Goal: Task Accomplishment & Management: Use online tool/utility

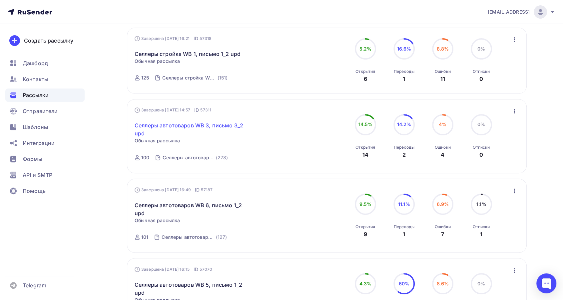
scroll to position [222, 0]
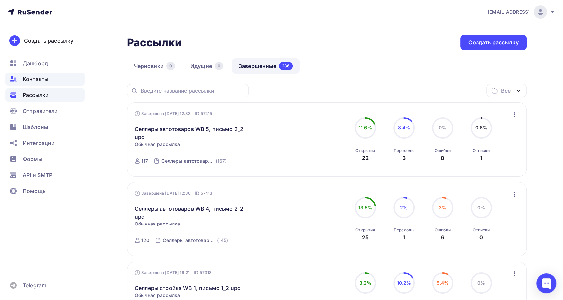
click at [45, 77] on span "Контакты" at bounding box center [36, 79] width 26 height 8
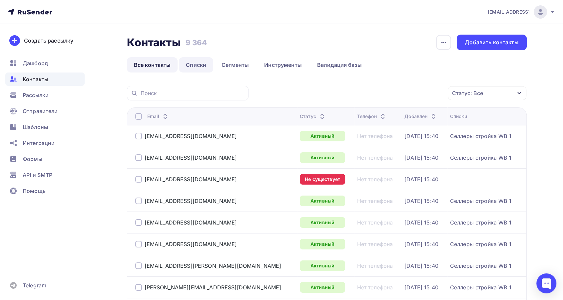
click at [202, 67] on link "Списки" at bounding box center [196, 64] width 34 height 15
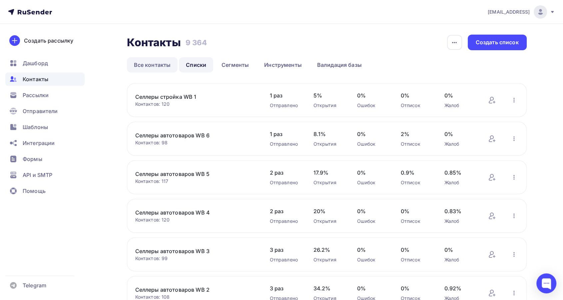
click at [150, 63] on link "Все контакты" at bounding box center [152, 64] width 51 height 15
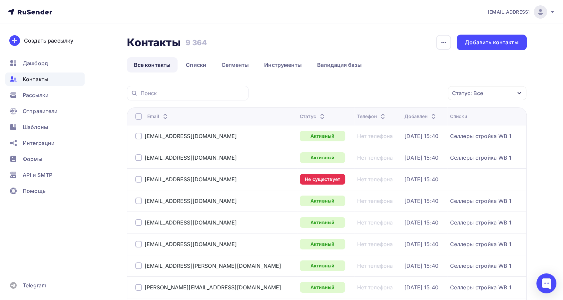
click at [512, 93] on div "Статус: Все" at bounding box center [487, 93] width 79 height 14
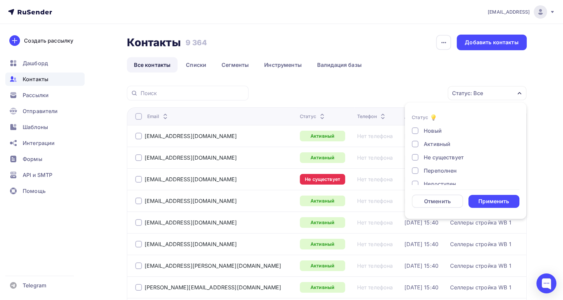
click at [466, 159] on div "Не существует" at bounding box center [462, 158] width 100 height 8
click at [499, 202] on div "Применить" at bounding box center [493, 202] width 31 height 8
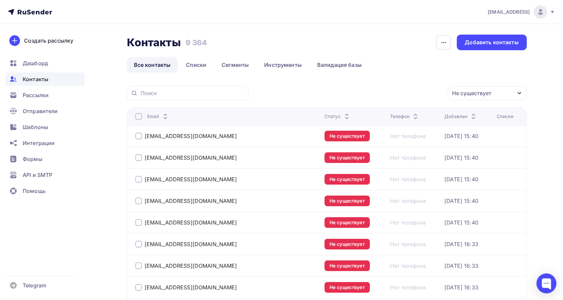
click at [515, 95] on div "Не существует" at bounding box center [487, 93] width 79 height 14
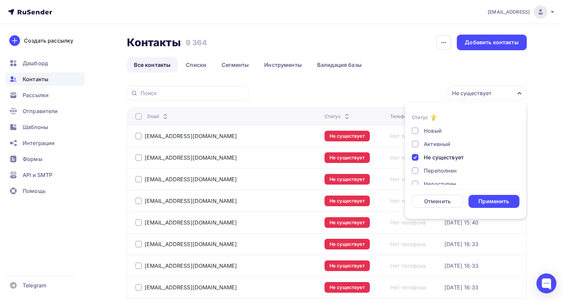
click at [416, 156] on div at bounding box center [415, 157] width 7 height 7
click at [438, 143] on div "Новый Активный Не существует Переполнен Недоступен Отписан Отписан вручную Жало…" at bounding box center [466, 140] width 108 height 101
drag, startPoint x: 442, startPoint y: 146, endPoint x: 459, endPoint y: 169, distance: 28.7
click at [441, 147] on div "Недоступен" at bounding box center [440, 147] width 32 height 8
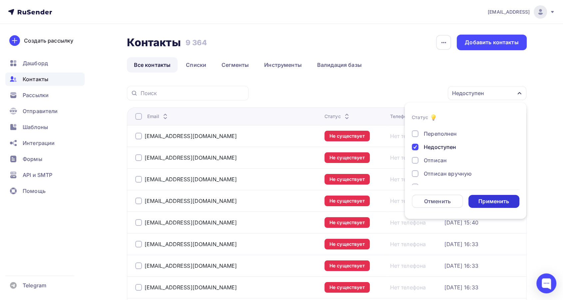
click at [490, 198] on div "Применить" at bounding box center [493, 202] width 31 height 8
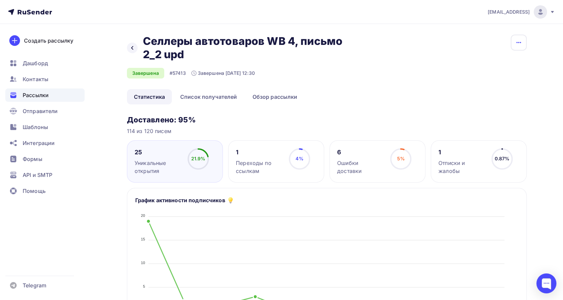
click at [520, 43] on icon "button" at bounding box center [518, 42] width 5 height 1
click at [509, 69] on link "Копировать" at bounding box center [493, 63] width 72 height 13
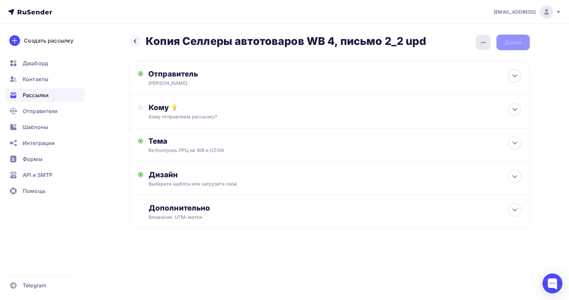
click at [479, 43] on icon "button" at bounding box center [483, 43] width 8 height 8
click at [458, 72] on link "Переименовать рассылку" at bounding box center [447, 76] width 91 height 13
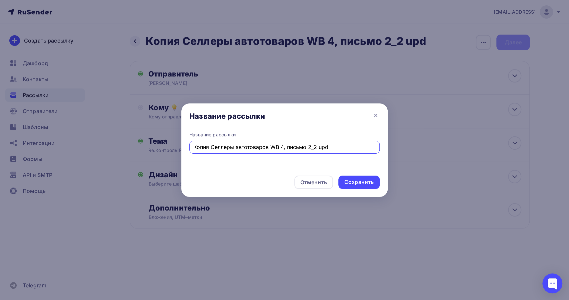
drag, startPoint x: 211, startPoint y: 148, endPoint x: 155, endPoint y: 132, distance: 58.3
click at [155, 132] on div "Название рассылки Название рассылки Копия Селлеры автотоваров WB 4, письмо 2_2 …" at bounding box center [284, 150] width 569 height 300
click at [291, 148] on input "Селлеры автотоваров WB 4, письмо 2_2 upd" at bounding box center [284, 147] width 183 height 8
type input "Селлеры автотоваров WB 4, письмо 3_2 upd"
click at [366, 185] on div "Сохранить" at bounding box center [358, 183] width 29 height 8
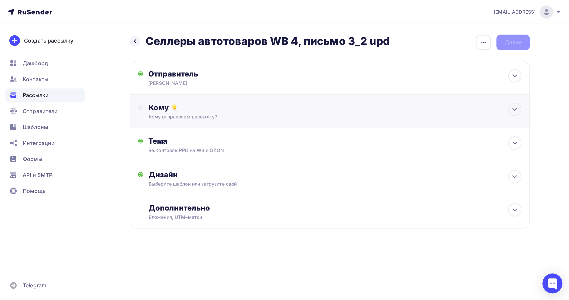
click at [251, 118] on div "Кому отправляем рассылку?" at bounding box center [316, 117] width 335 height 7
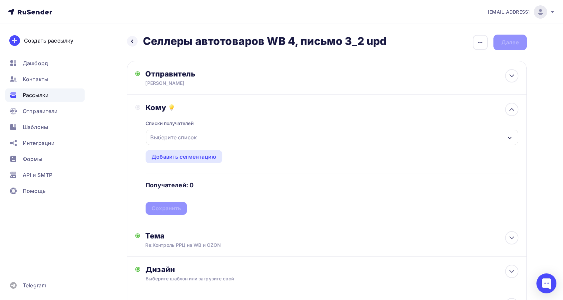
click at [288, 140] on div "Выберите список" at bounding box center [332, 137] width 372 height 15
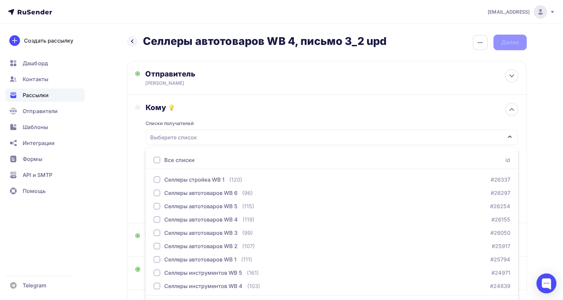
scroll to position [19, 0]
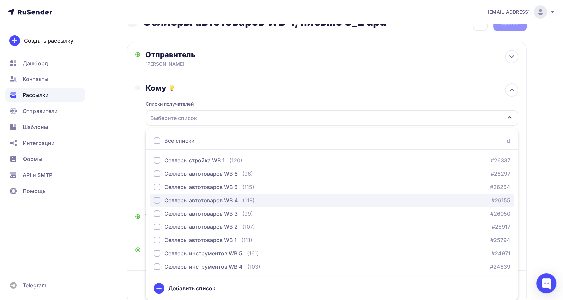
drag, startPoint x: 222, startPoint y: 201, endPoint x: 205, endPoint y: 202, distance: 16.7
click at [220, 201] on div "Селлеры автотоваров WB 4" at bounding box center [201, 201] width 74 height 8
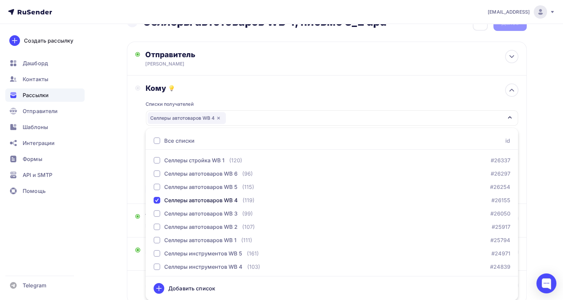
click at [131, 168] on div "Кому Списки получателей Селлеры автотоваров WB 4 Все списки id Селлеры стройка …" at bounding box center [327, 140] width 400 height 129
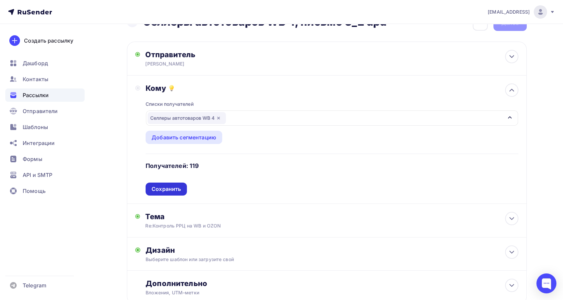
click at [169, 191] on div "Сохранить" at bounding box center [166, 190] width 29 height 8
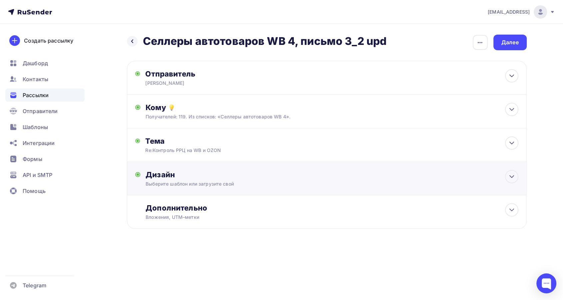
scroll to position [0, 0]
drag, startPoint x: 275, startPoint y: 191, endPoint x: 282, endPoint y: 193, distance: 7.0
click at [275, 191] on div "Дизайн Выберите шаблон или загрузите свой Размер письма: 122 Kb Заменить шаблон…" at bounding box center [329, 182] width 383 height 25
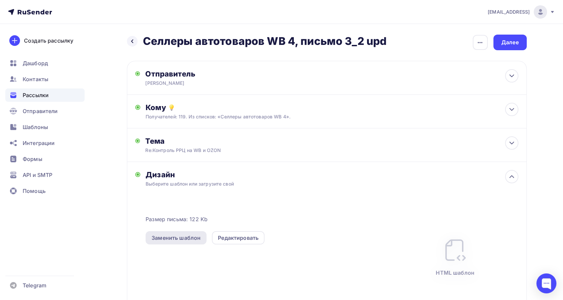
click at [193, 243] on div "Заменить шаблон" at bounding box center [176, 238] width 61 height 13
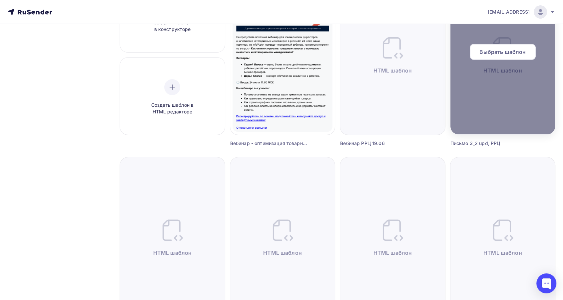
scroll to position [37, 0]
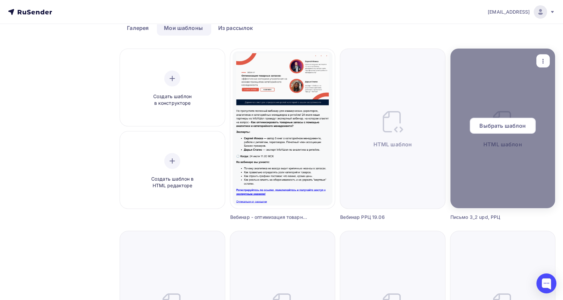
click at [501, 126] on span "Выбрать шаблон" at bounding box center [502, 126] width 46 height 8
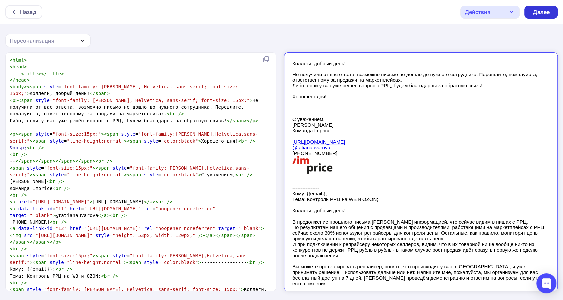
click at [539, 15] on div "Далее" at bounding box center [540, 12] width 17 height 8
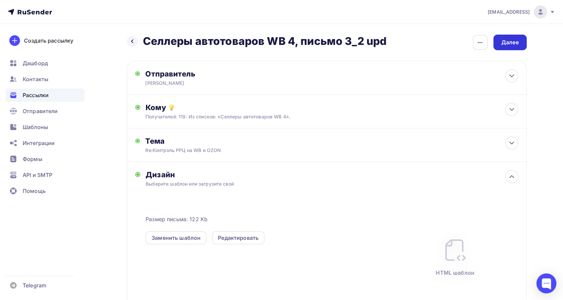
click at [521, 39] on div "Далее" at bounding box center [509, 43] width 33 height 16
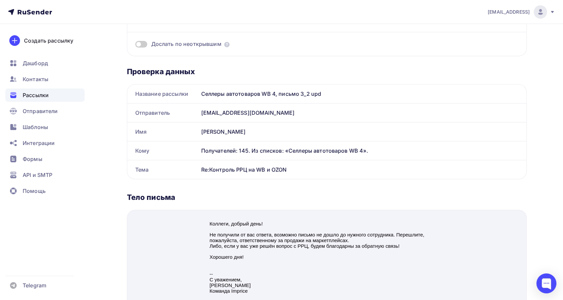
scroll to position [37, 0]
